Goal: Information Seeking & Learning: Learn about a topic

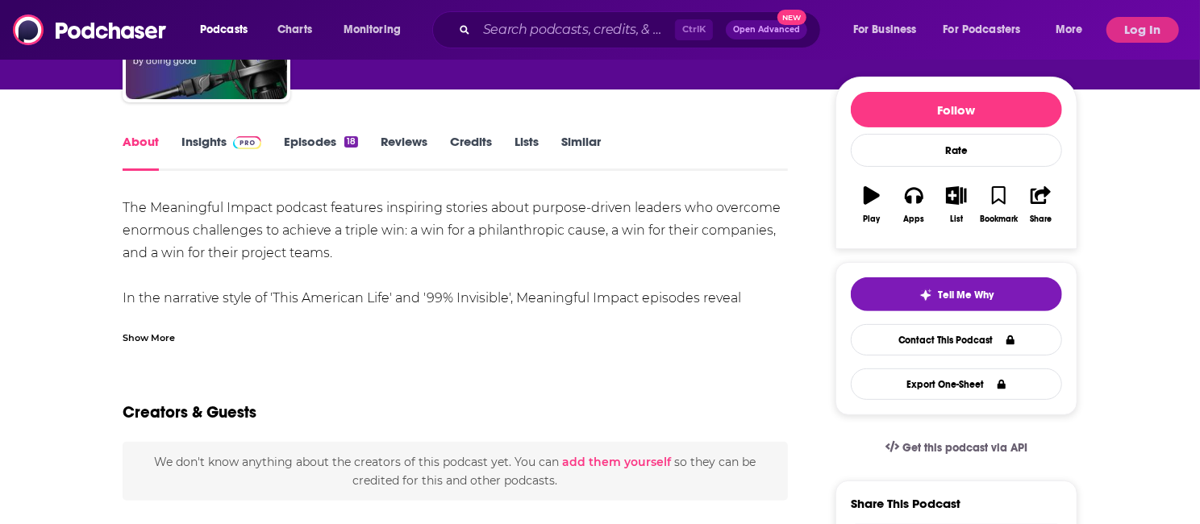
click at [175, 335] on div "Show More" at bounding box center [149, 336] width 52 height 15
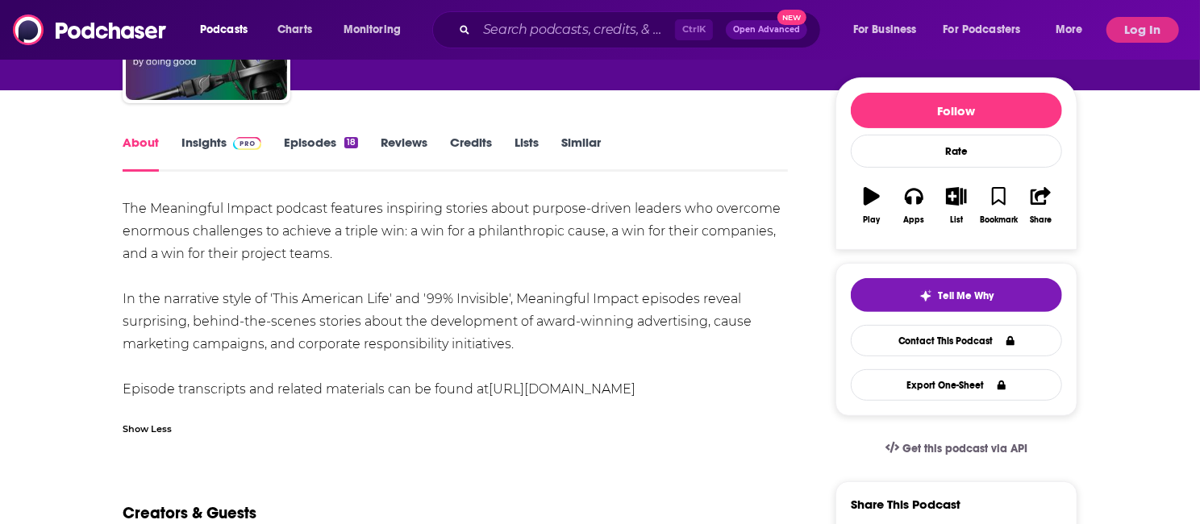
scroll to position [172, 0]
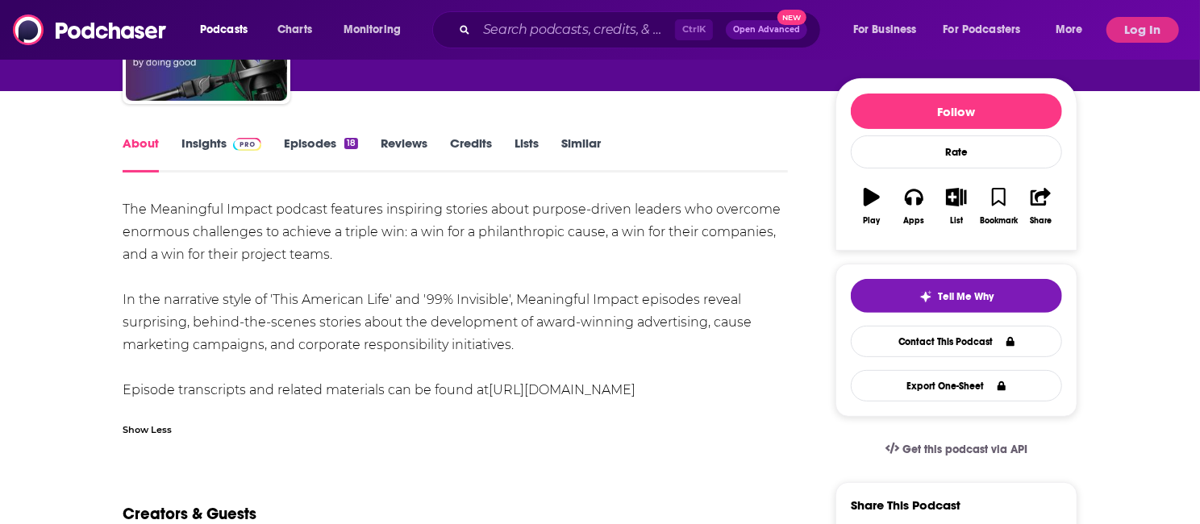
drag, startPoint x: 787, startPoint y: 389, endPoint x: 112, endPoint y: 211, distance: 697.8
copy div "The Meaningful Impact podcast features inspiring stories about purpose-driven l…"
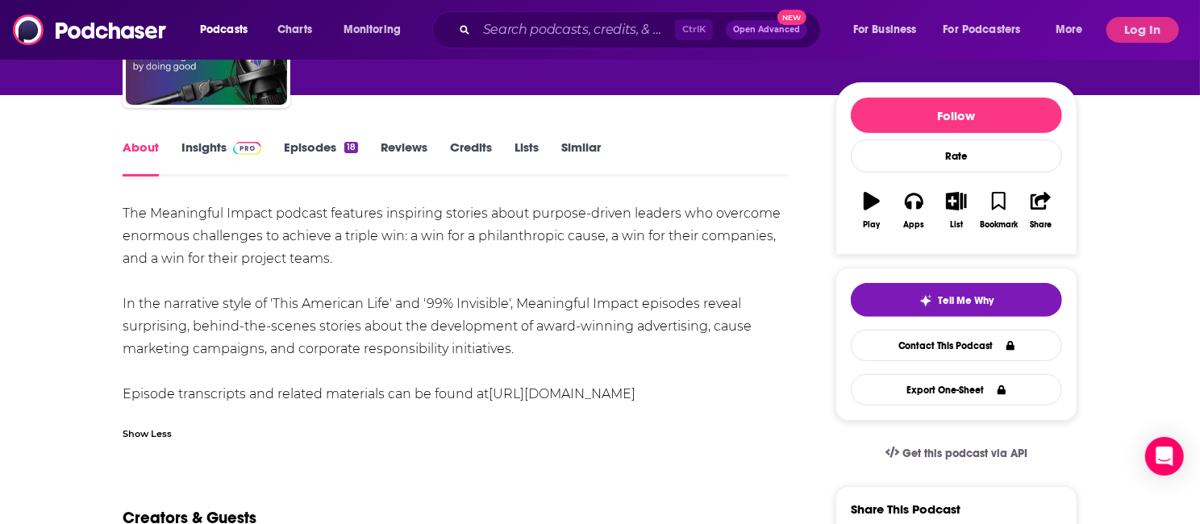
scroll to position [105, 0]
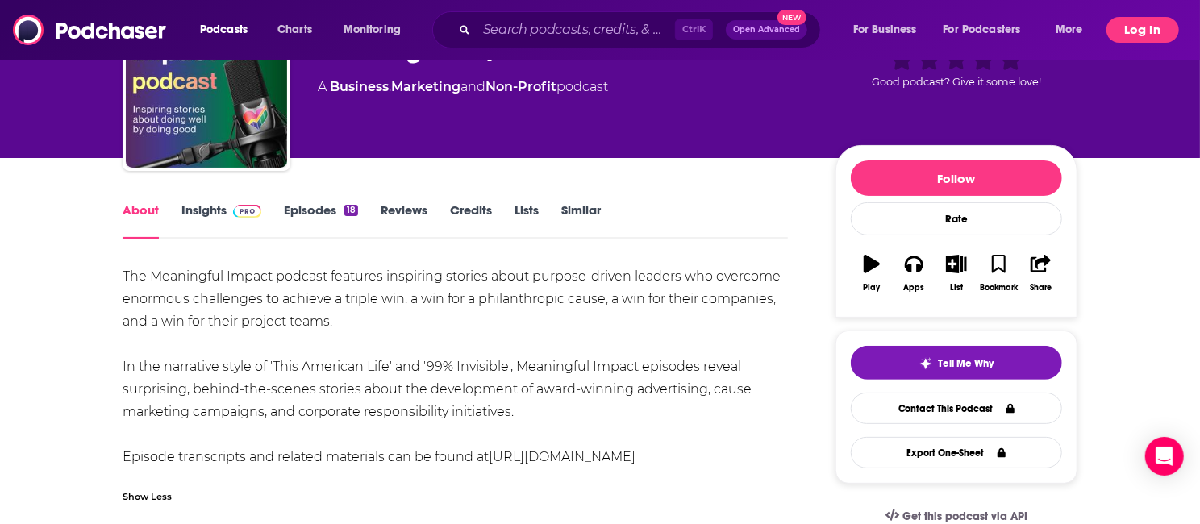
click at [1127, 33] on button "Log In" at bounding box center [1142, 30] width 73 height 26
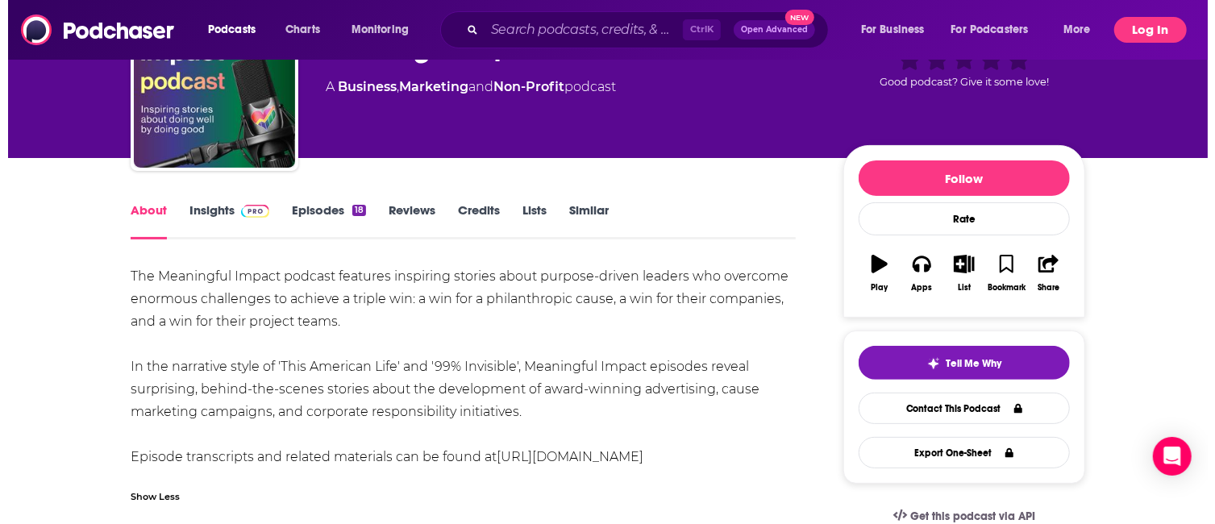
scroll to position [0, 0]
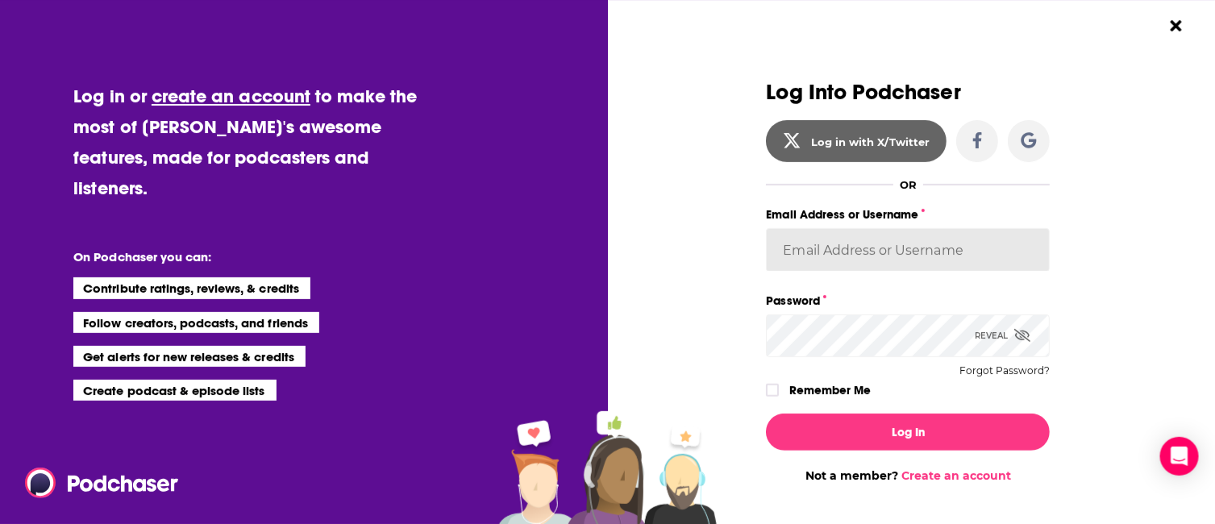
click at [890, 251] on input "Email Address or Username" at bounding box center [908, 250] width 284 height 44
type input "[EMAIL_ADDRESS][PERSON_NAME][DOMAIN_NAME]"
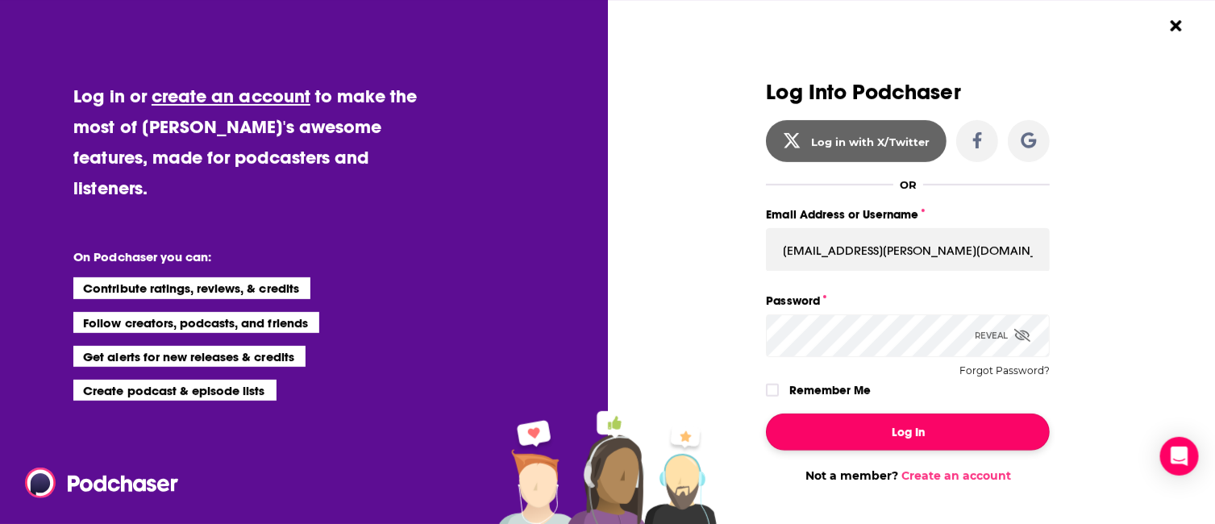
click at [847, 432] on button "Log In" at bounding box center [908, 432] width 284 height 37
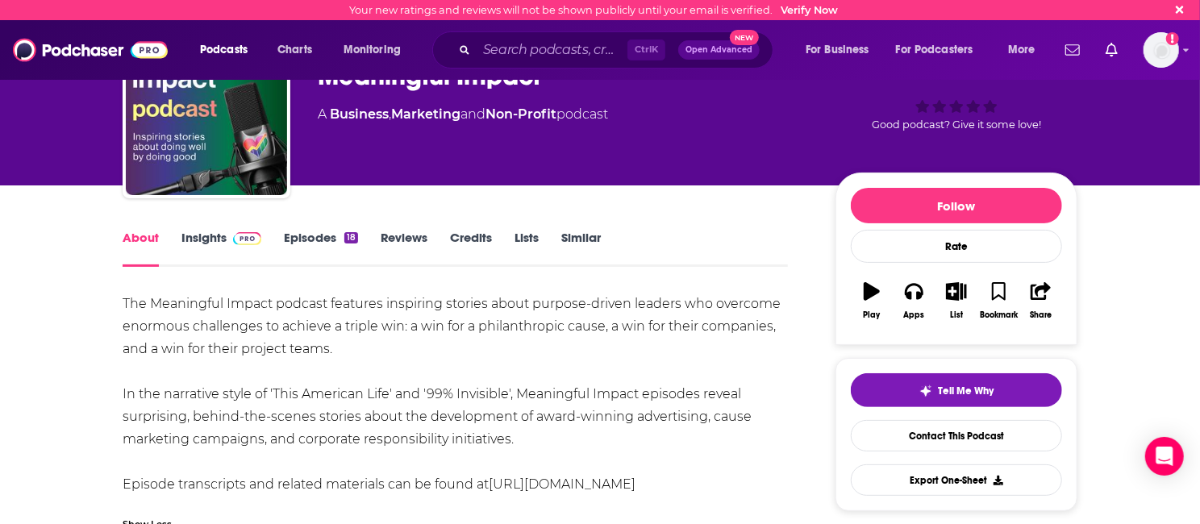
scroll to position [78, 0]
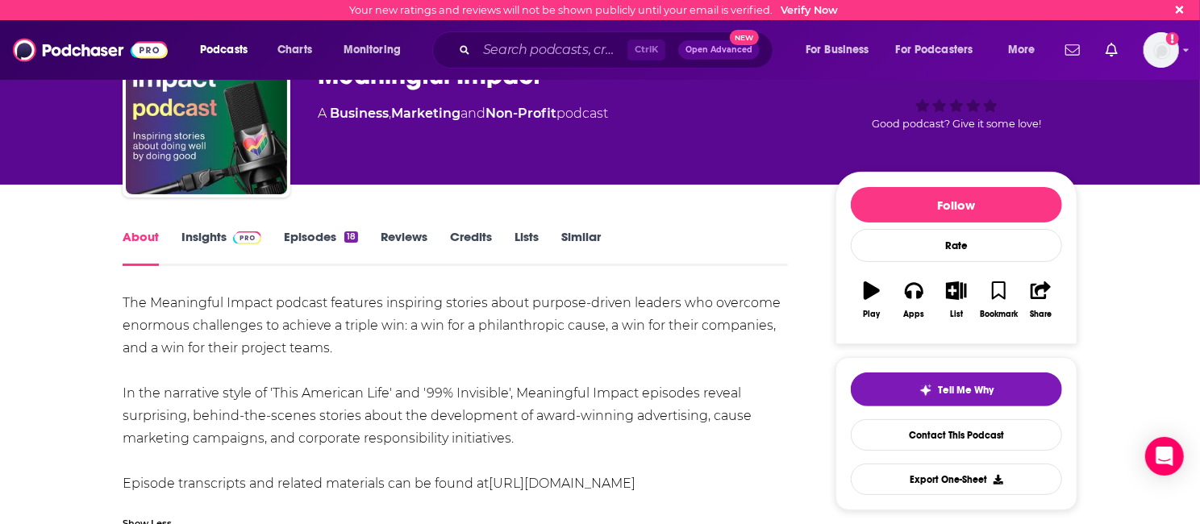
click at [517, 232] on link "Lists" at bounding box center [526, 247] width 24 height 37
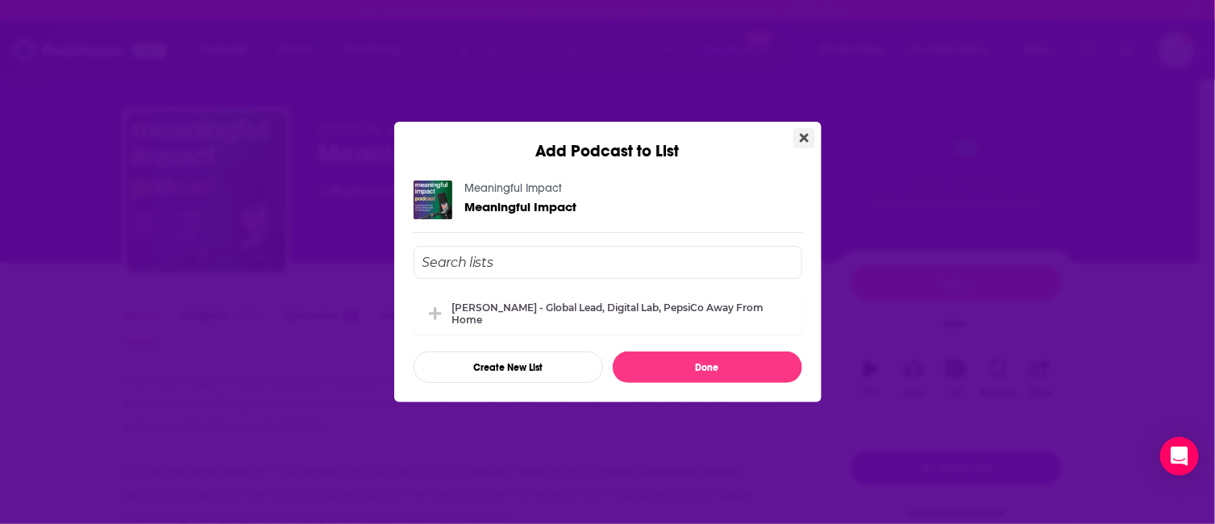
click at [800, 142] on icon "Close" at bounding box center [804, 137] width 9 height 13
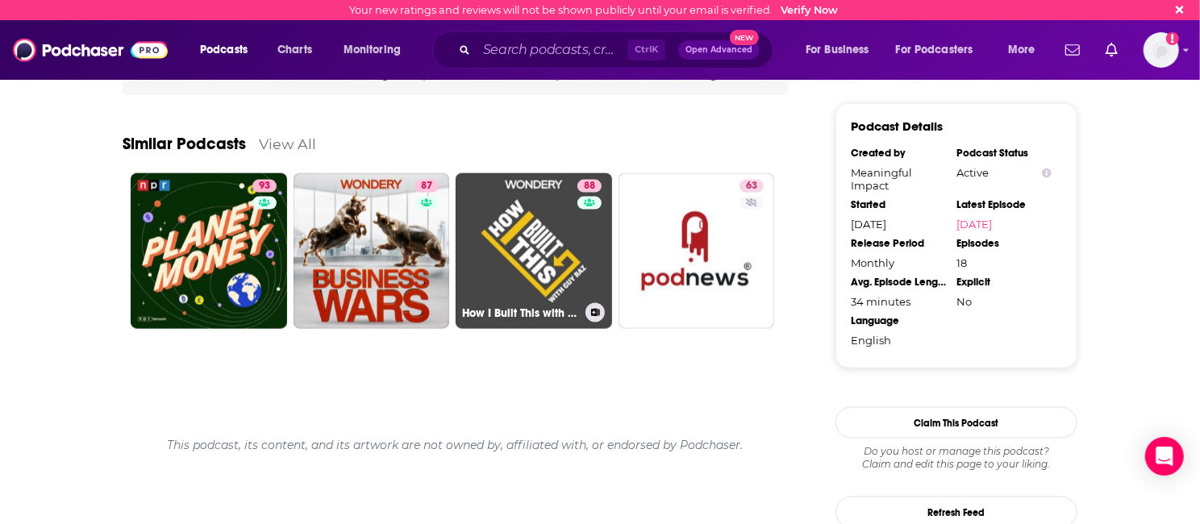
scroll to position [1394, 0]
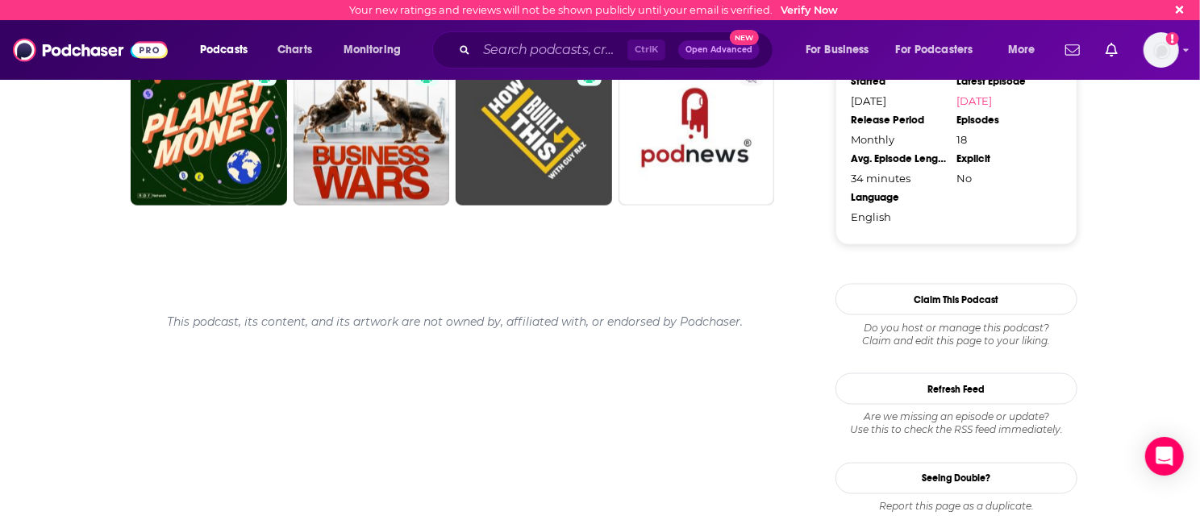
click at [500, 327] on div "This podcast, its content, and its artwork are not owned by, affiliated with, o…" at bounding box center [455, 322] width 665 height 40
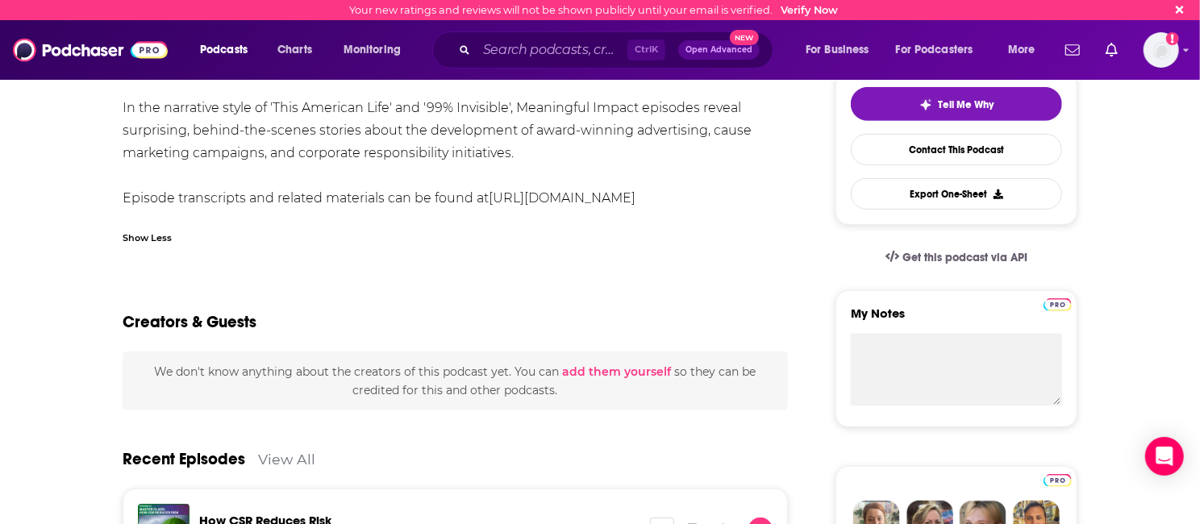
scroll to position [0, 0]
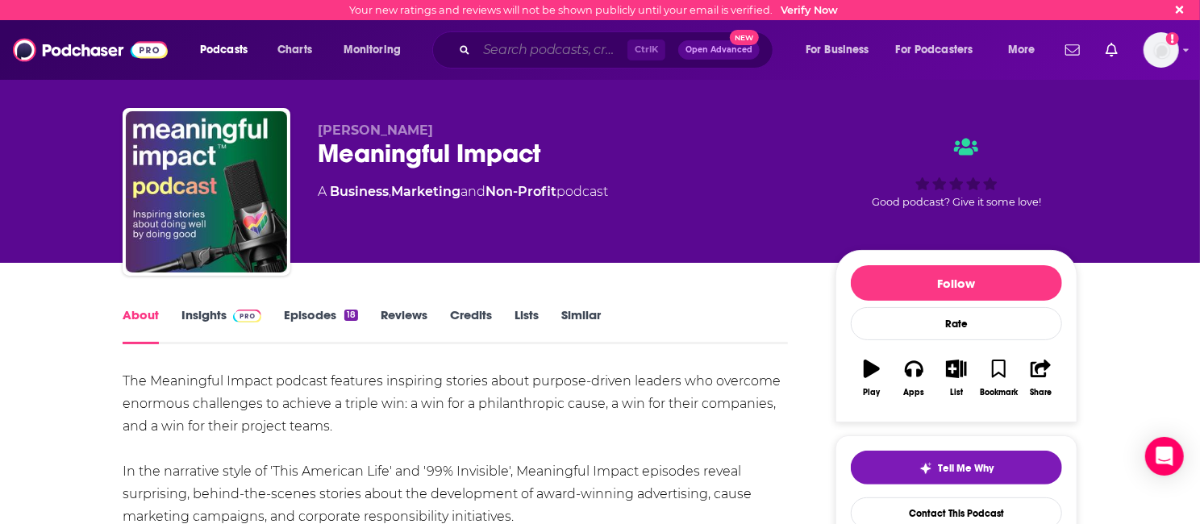
click at [547, 54] on input "Search podcasts, credits, & more..." at bounding box center [552, 50] width 151 height 26
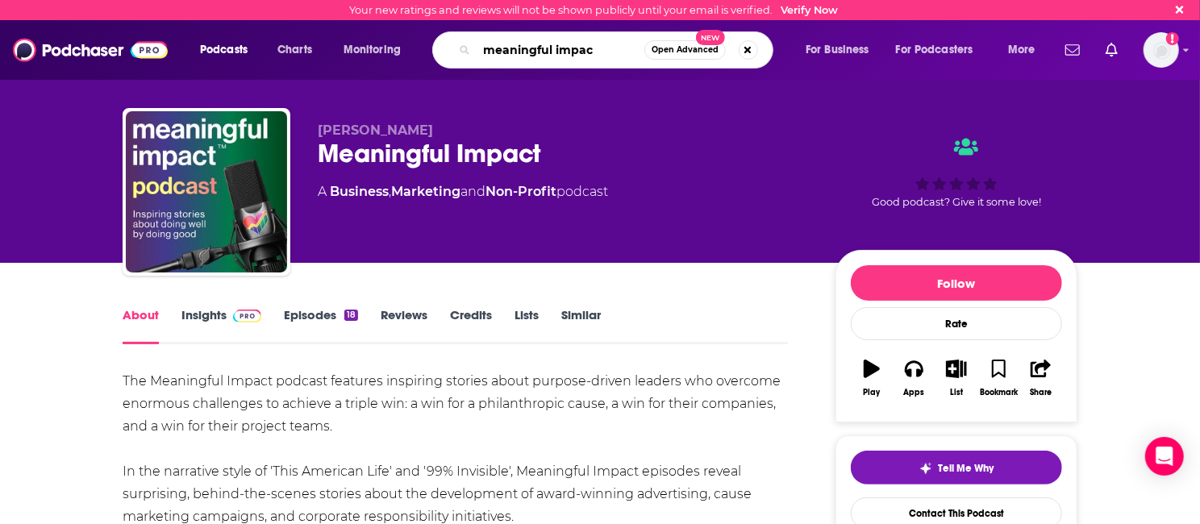
type input "meaningful impact"
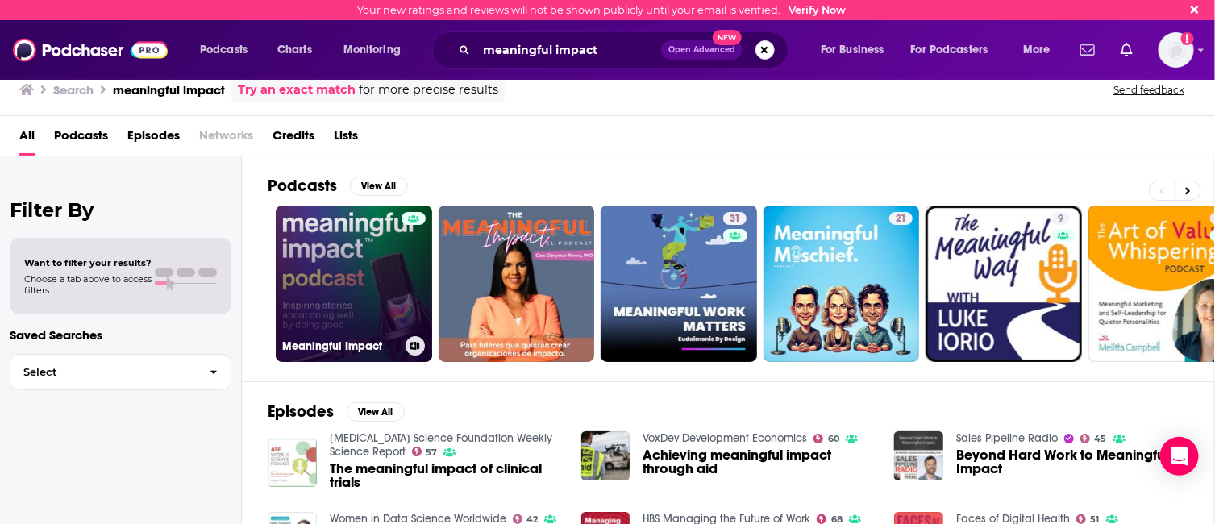
click at [353, 285] on link "Meaningful Impact" at bounding box center [354, 284] width 156 height 156
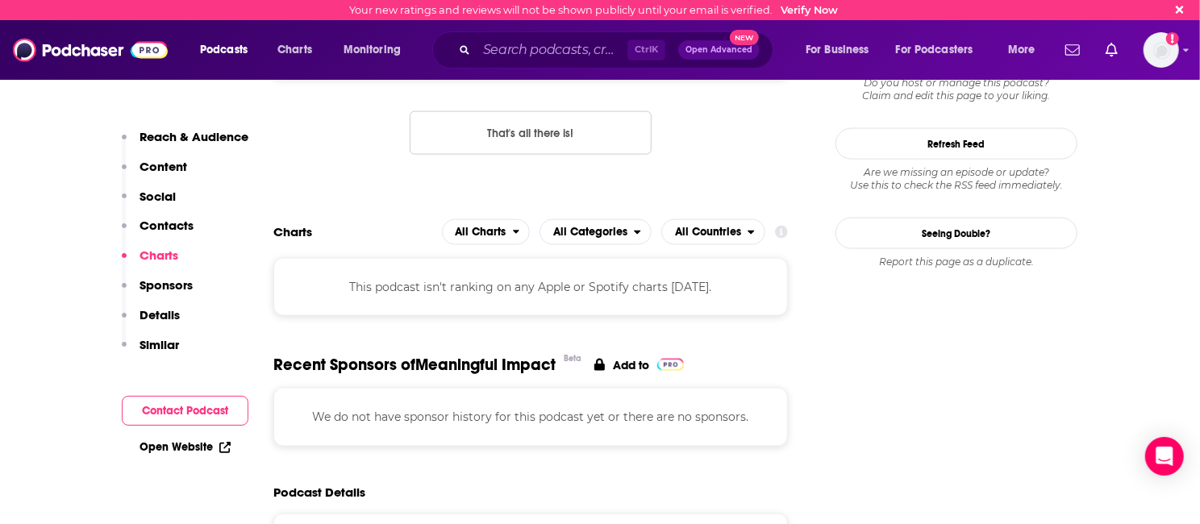
scroll to position [1367, 0]
